Goal: Navigation & Orientation: Find specific page/section

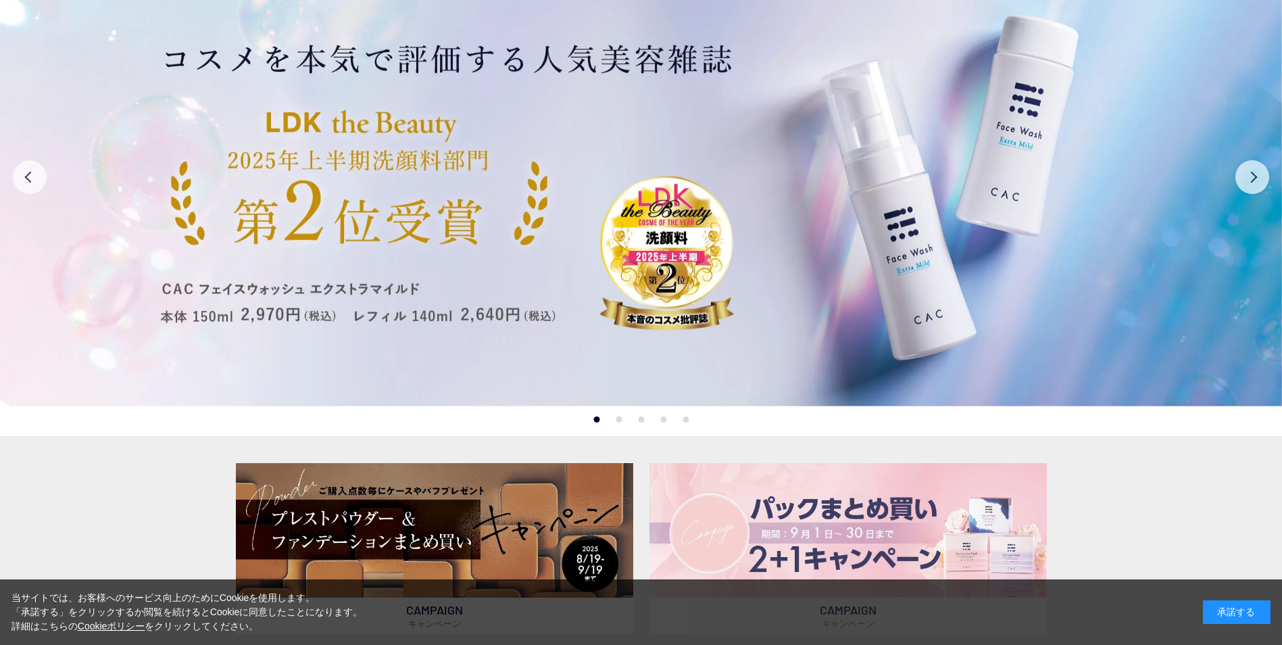
scroll to position [473, 0]
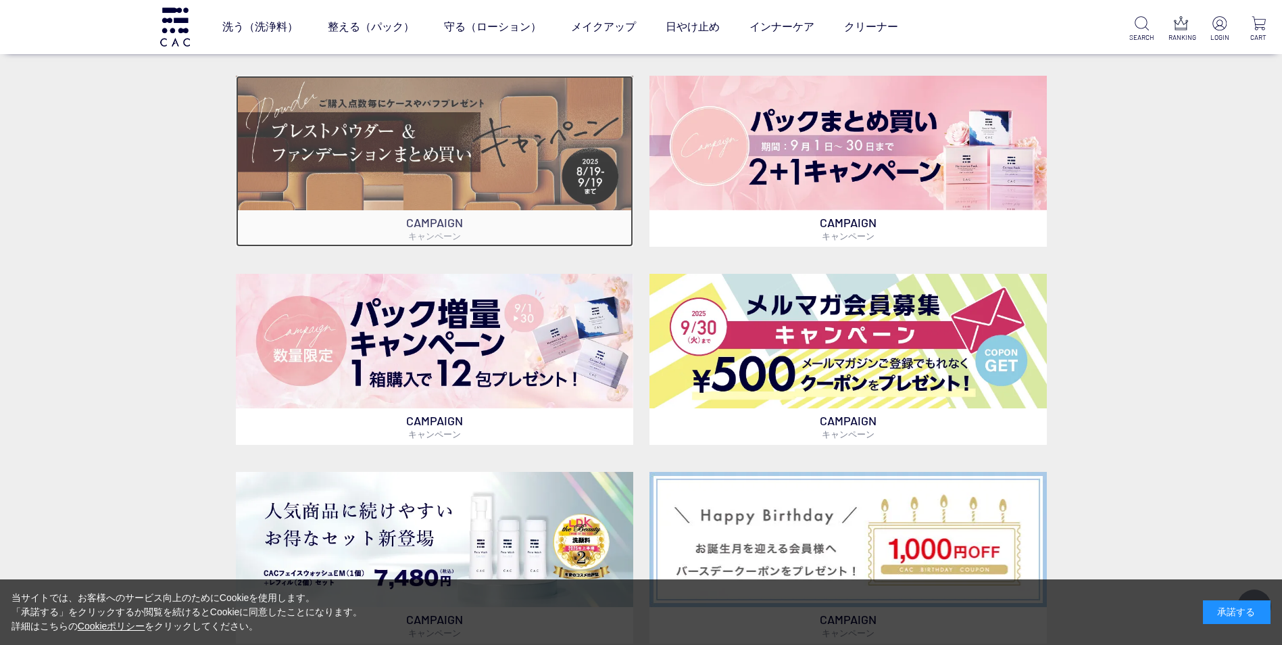
click at [517, 149] on img at bounding box center [434, 143] width 397 height 134
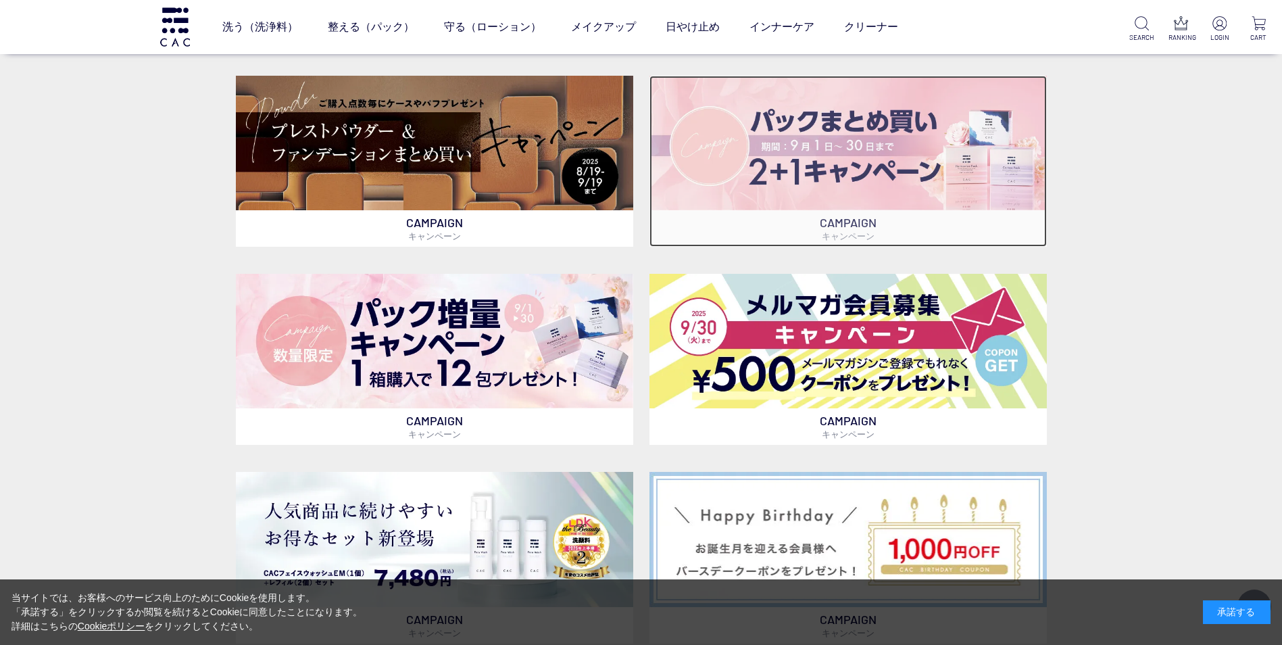
click at [895, 151] on img at bounding box center [847, 143] width 397 height 134
